Goal: Task Accomplishment & Management: Use online tool/utility

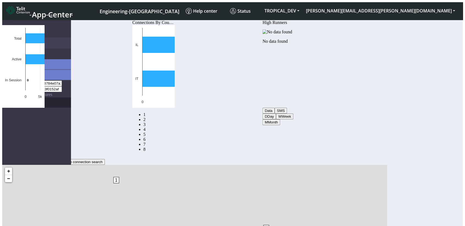
click at [18, 97] on link "eUICCs" at bounding box center [42, 102] width 58 height 10
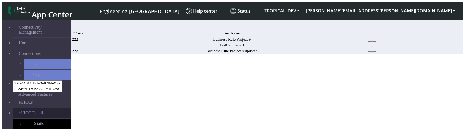
click at [52, 108] on link "eUICC Detail" at bounding box center [42, 113] width 58 height 10
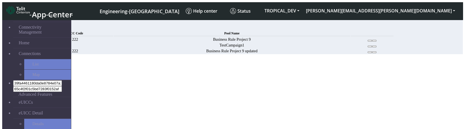
click at [370, 41] on icon at bounding box center [370, 41] width 0 height 0
click at [376, 42] on button at bounding box center [374, 41] width 4 height 2
click at [301, 54] on div "MCC Code Pool Name 222 Business Rule Project 9 TestCampaign1 222 Business Rule …" at bounding box center [215, 42] width 357 height 24
click at [44, 25] on span "Add" at bounding box center [41, 27] width 8 height 5
click at [343, 42] on td "Business Rule Project 9" at bounding box center [232, 39] width 237 height 5
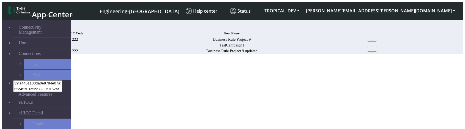
click at [372, 42] on button at bounding box center [370, 41] width 4 height 2
click at [372, 53] on button at bounding box center [370, 52] width 4 height 2
click at [370, 46] on icon at bounding box center [370, 46] width 0 height 0
click at [393, 42] on td at bounding box center [372, 39] width 43 height 5
click at [374, 41] on icon at bounding box center [374, 41] width 0 height 0
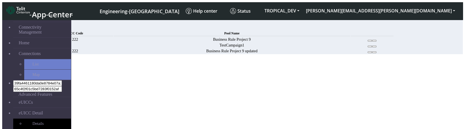
click at [376, 42] on button at bounding box center [374, 41] width 4 height 2
click at [394, 26] on div "Add" at bounding box center [215, 27] width 357 height 5
click at [44, 26] on span "Add" at bounding box center [41, 27] width 8 height 5
click at [372, 42] on button at bounding box center [370, 41] width 4 height 2
click at [315, 54] on td "Business Rule Project 9 updated" at bounding box center [232, 50] width 237 height 5
